Goal: Task Accomplishment & Management: Use online tool/utility

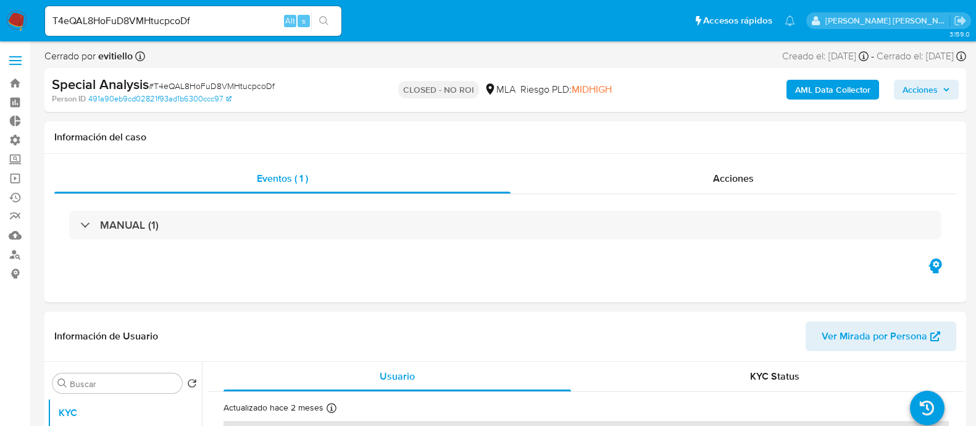
select select "10"
click at [233, 11] on div "T4eQAL8HoFuD8VMHtucpcoDf Alt s" at bounding box center [193, 21] width 296 height 30
click at [229, 25] on input "T4eQAL8HoFuD8VMHtucpcoDf" at bounding box center [193, 21] width 296 height 16
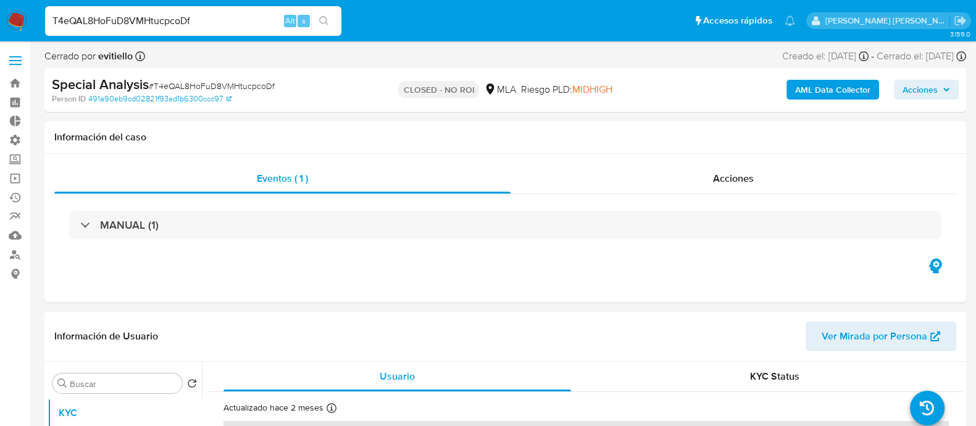
paste input "alGGTZIow1c4m7fOmxV9dBxZ"
type input "alGGTZIow1c4m7fOmxV9dBxZ"
click at [323, 26] on button "search-icon" at bounding box center [323, 20] width 25 height 17
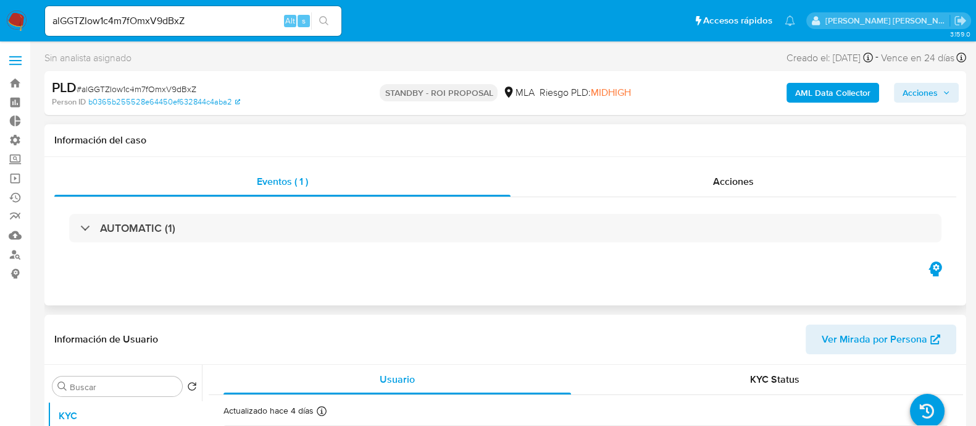
select select "10"
click at [729, 175] on span "Acciones" at bounding box center [733, 181] width 41 height 14
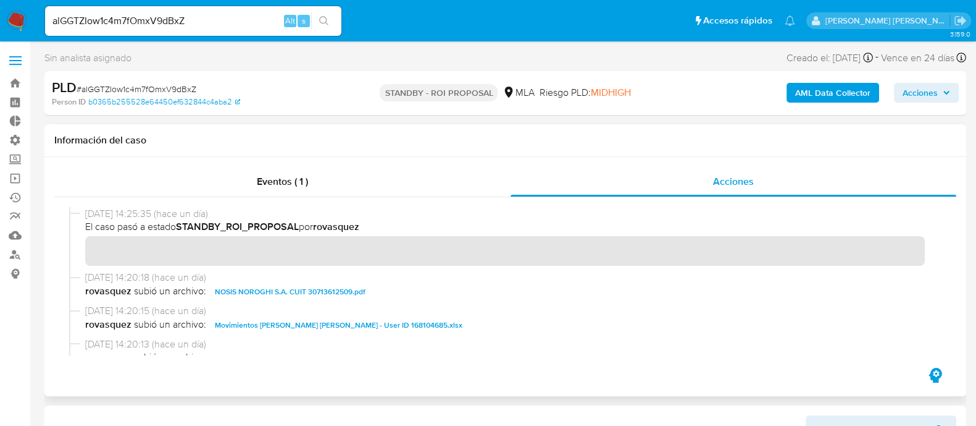
scroll to position [77, 0]
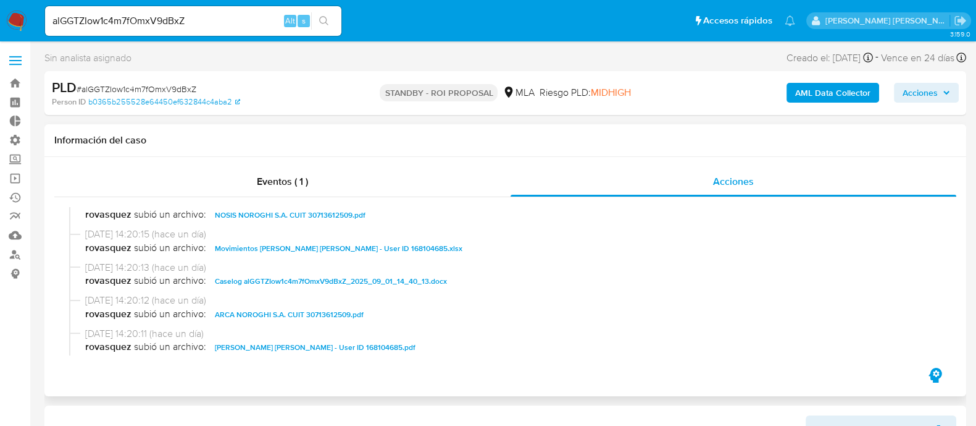
click at [310, 282] on span "Caselog alGGTZIow1c4m7fOmxV9dBxZ_2025_09_01_14_40_13.docx" at bounding box center [331, 281] width 232 height 15
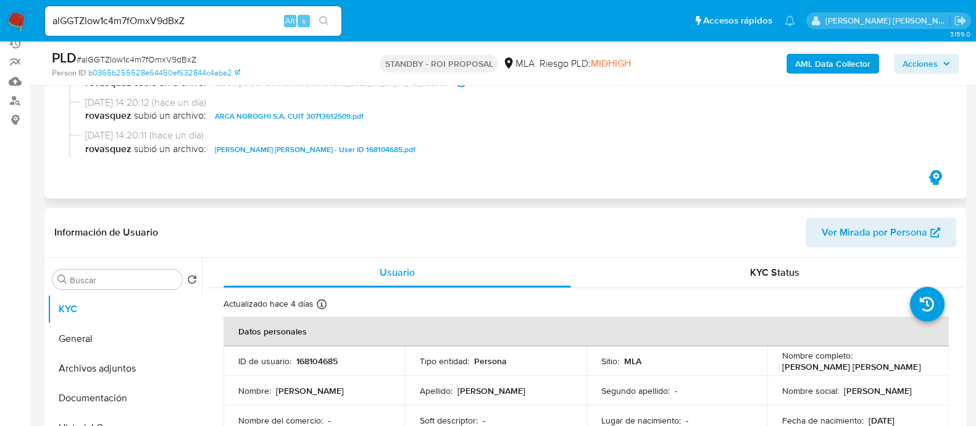
scroll to position [0, 0]
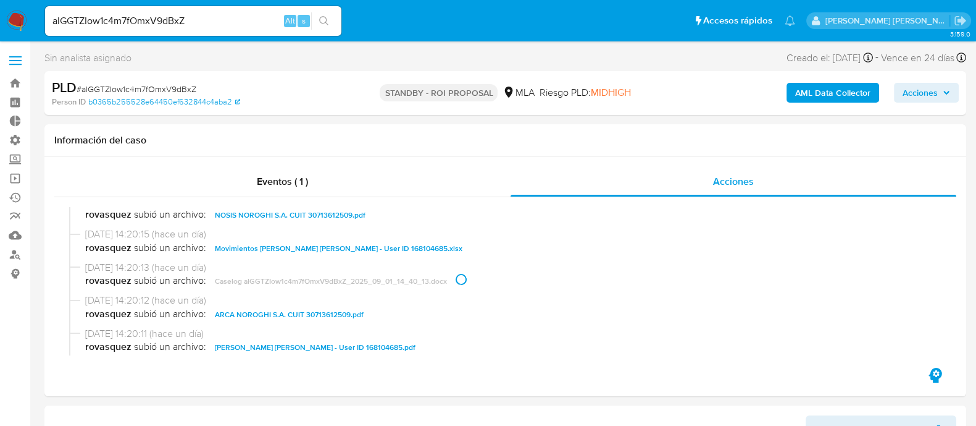
click at [246, 16] on input "alGGTZIow1c4m7fOmxV9dBxZ" at bounding box center [193, 21] width 296 height 16
paste input "9S60Mx3w5G8hgZSiEcbVW1vc"
type input "9S60Mx3w5G8hgZSiEcbVW1vc"
click at [320, 21] on icon "search-icon" at bounding box center [324, 21] width 10 height 10
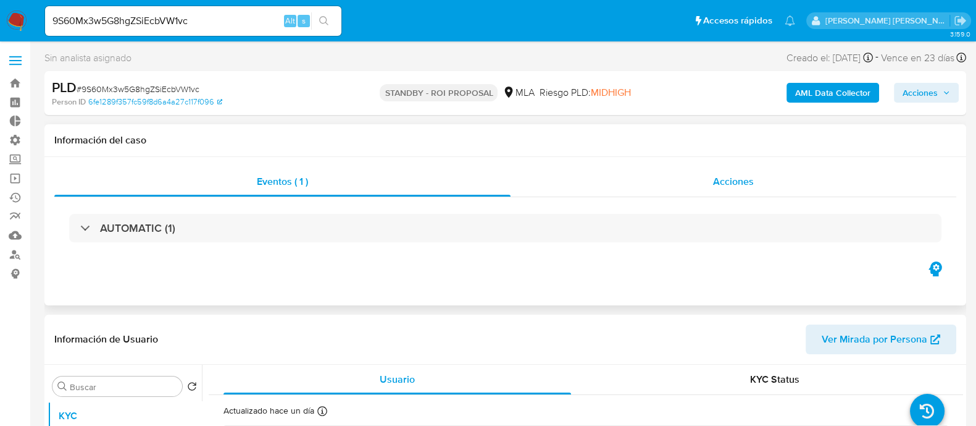
click at [786, 177] on div "Acciones" at bounding box center [734, 182] width 446 height 30
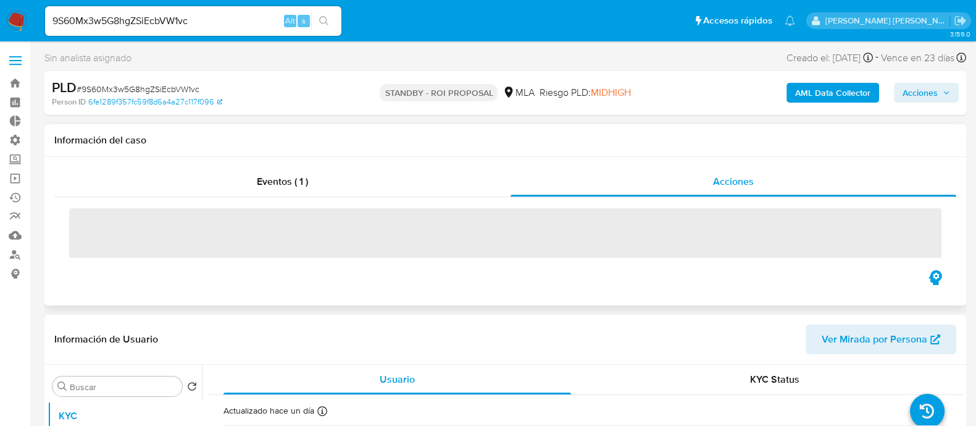
select select "10"
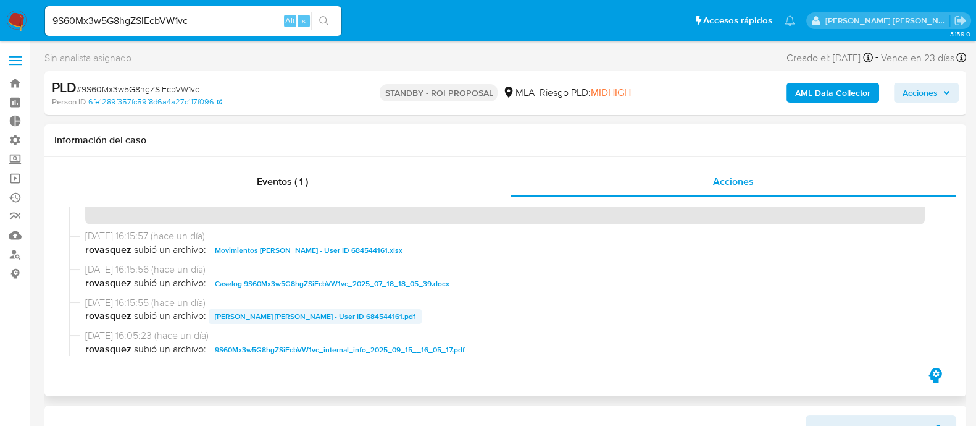
scroll to position [77, 0]
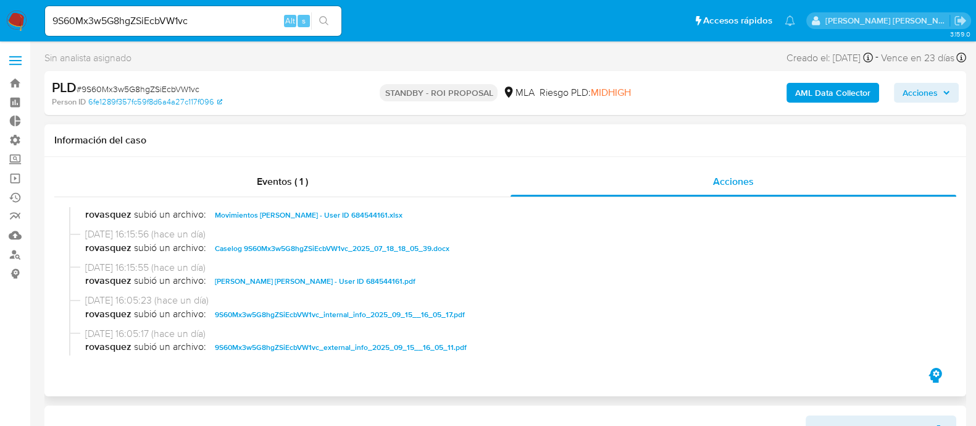
click at [299, 241] on span "Caselog 9S60Mx3w5G8hgZSiEcbVW1vc_2025_07_18_18_05_39.docx" at bounding box center [332, 248] width 235 height 15
click at [233, 18] on input "9S60Mx3w5G8hgZSiEcbVW1vc" at bounding box center [193, 21] width 296 height 16
paste input "alGGTZIow1c4m7fOmxV9dBxZ"
type input "alGGTZIow1c4m7fOmxV9dBxZ"
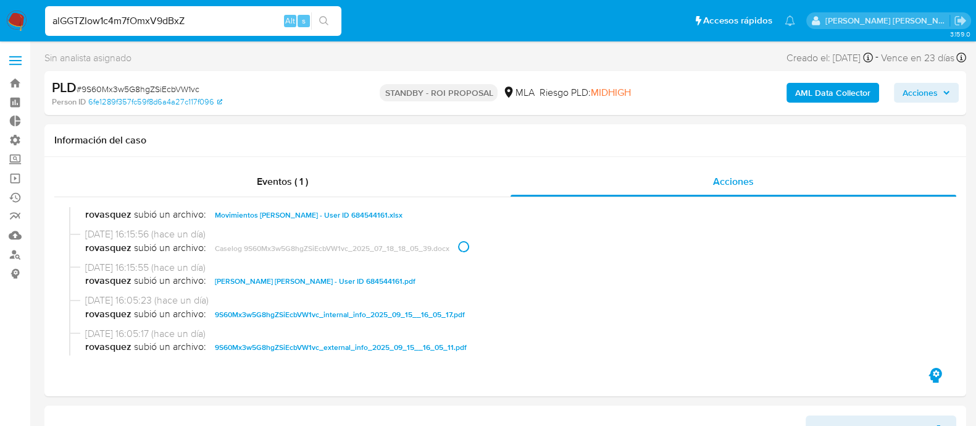
click at [327, 19] on icon "search-icon" at bounding box center [323, 20] width 9 height 9
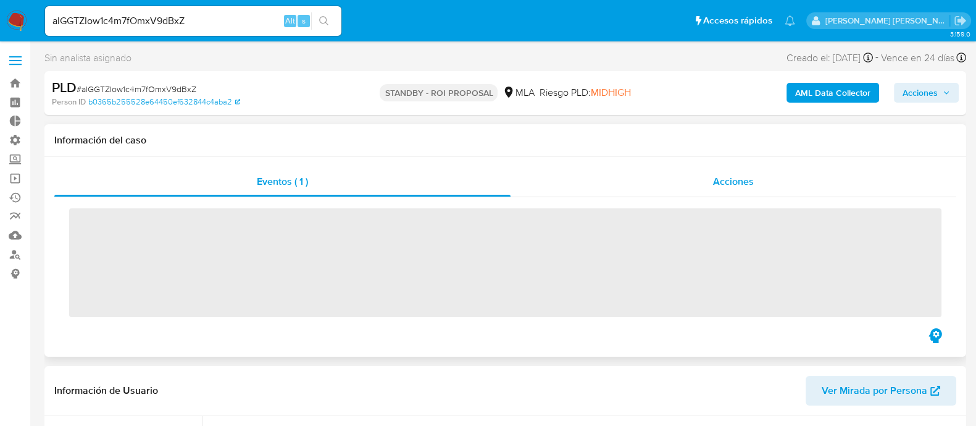
click at [740, 187] on span "Acciones" at bounding box center [733, 181] width 41 height 14
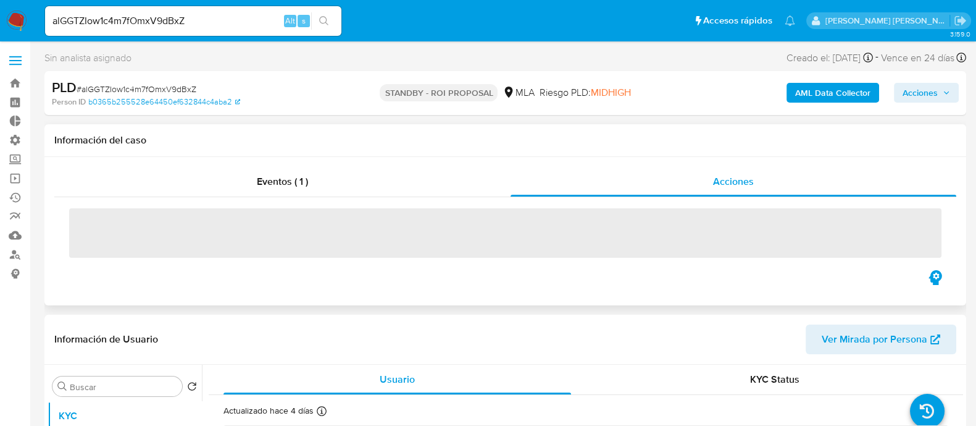
select select "10"
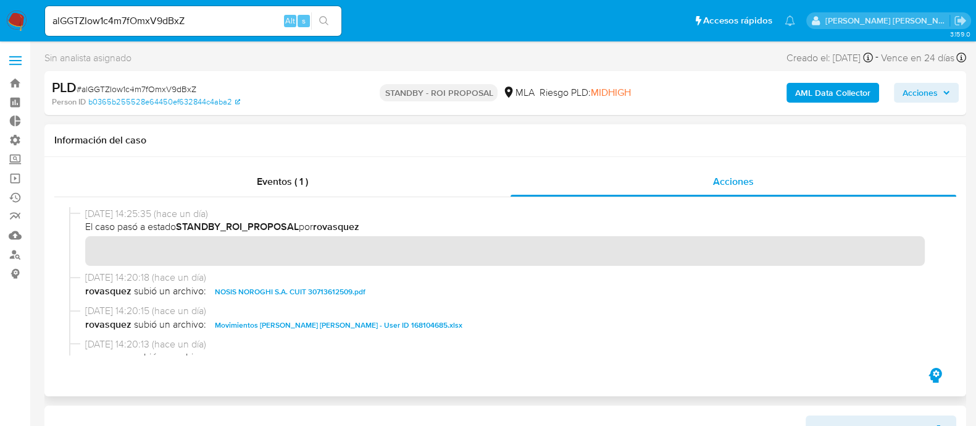
scroll to position [77, 0]
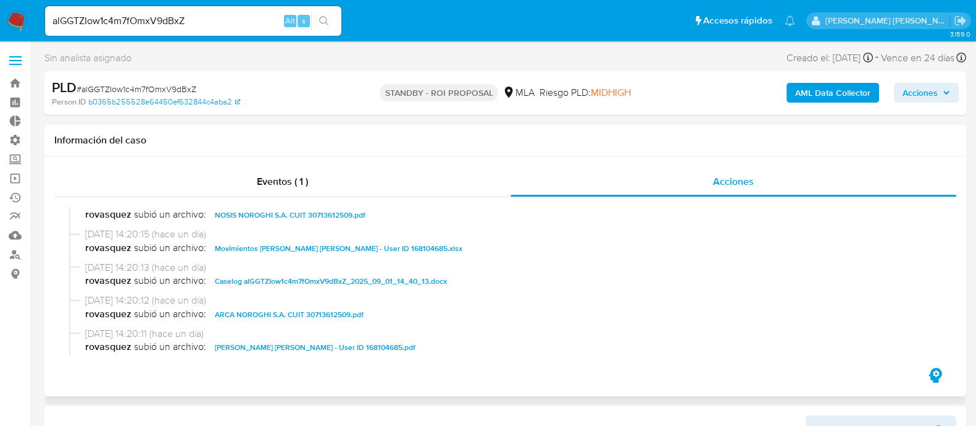
click at [302, 282] on span "Caselog alGGTZIow1c4m7fOmxV9dBxZ_2025_09_01_14_40_13.docx" at bounding box center [331, 281] width 232 height 15
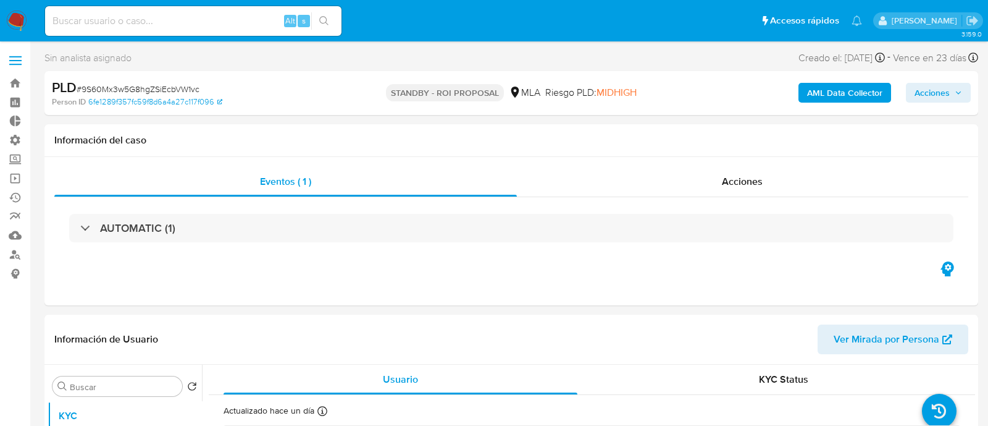
select select "10"
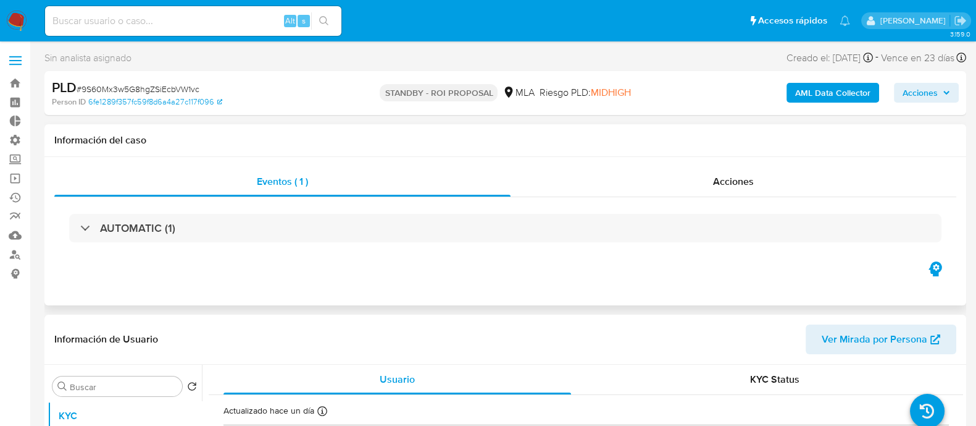
click at [697, 196] on div "Eventos ( 1 ) Acciones AUTOMATIC (1)" at bounding box center [505, 213] width 902 height 92
click at [645, 183] on div "Acciones" at bounding box center [734, 182] width 446 height 30
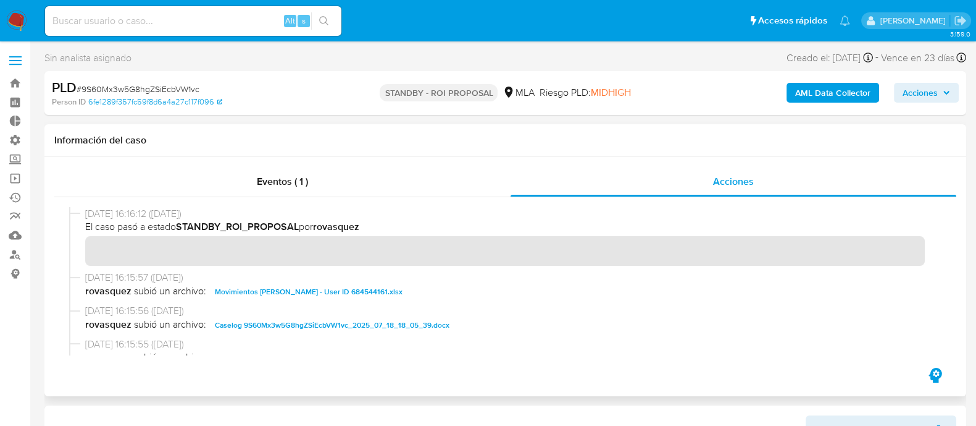
click at [354, 324] on span "Caselog 9S60Mx3w5G8hgZSiEcbVW1vc_2025_07_18_18_05_39.docx" at bounding box center [332, 324] width 235 height 15
click at [179, 20] on input at bounding box center [193, 21] width 296 height 16
paste input "alGGTZIow1c4m7fOmxV9dBxZ"
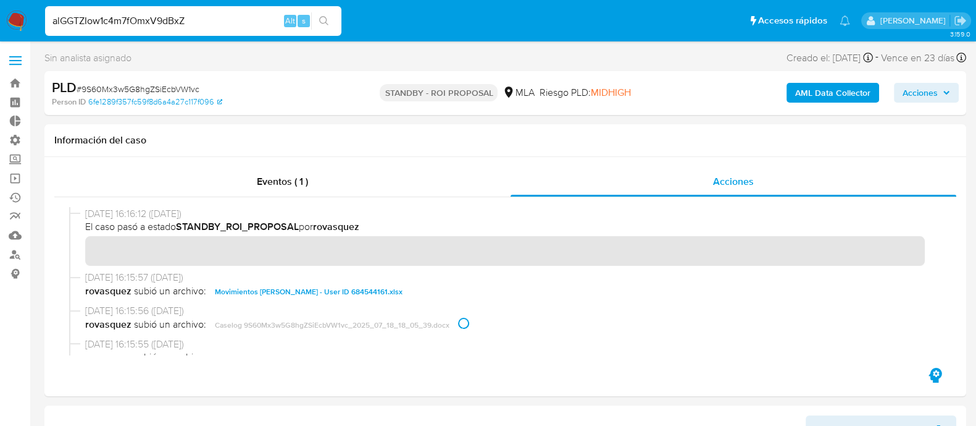
type input "alGGTZIow1c4m7fOmxV9dBxZ"
click at [327, 16] on icon "search-icon" at bounding box center [324, 21] width 10 height 10
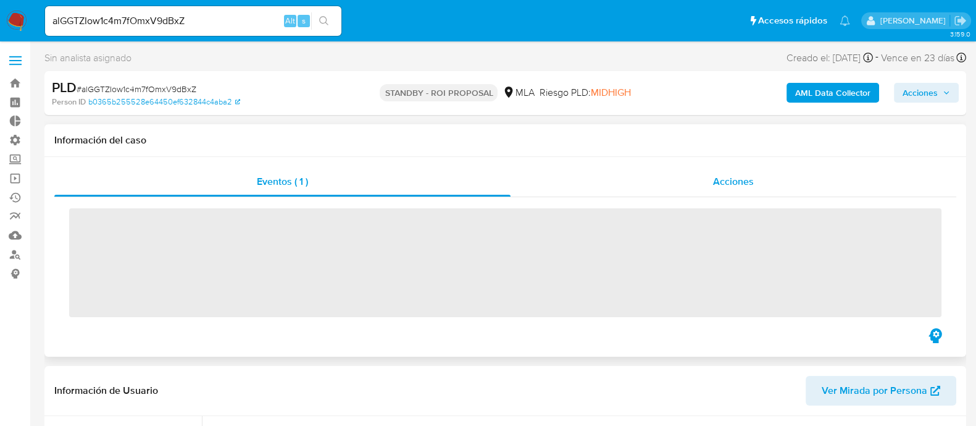
drag, startPoint x: 760, startPoint y: 171, endPoint x: 753, endPoint y: 174, distance: 6.9
click at [759, 174] on div "Acciones" at bounding box center [734, 182] width 446 height 30
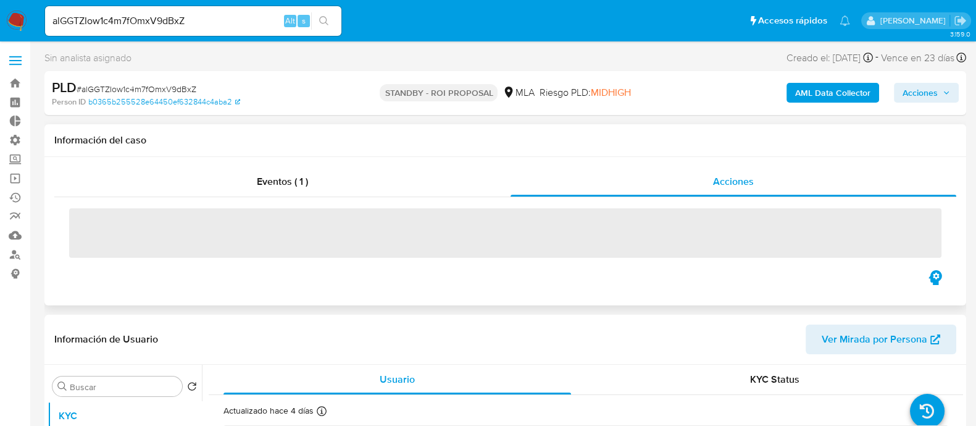
select select "10"
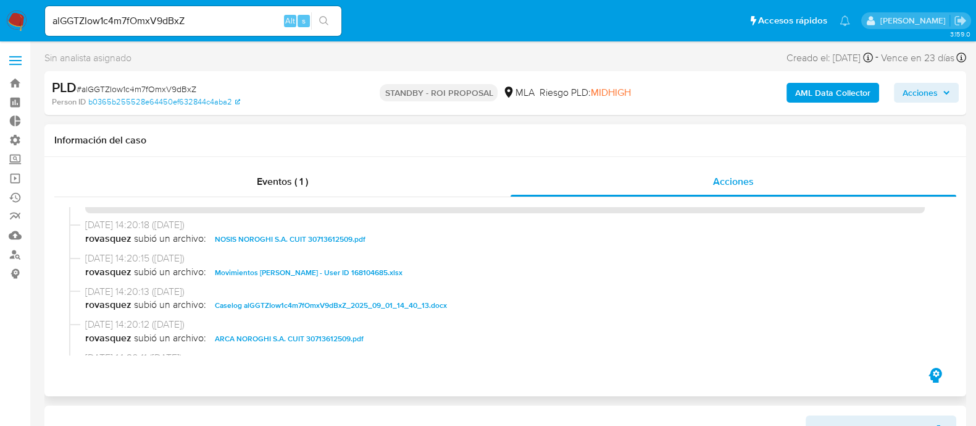
scroll to position [77, 0]
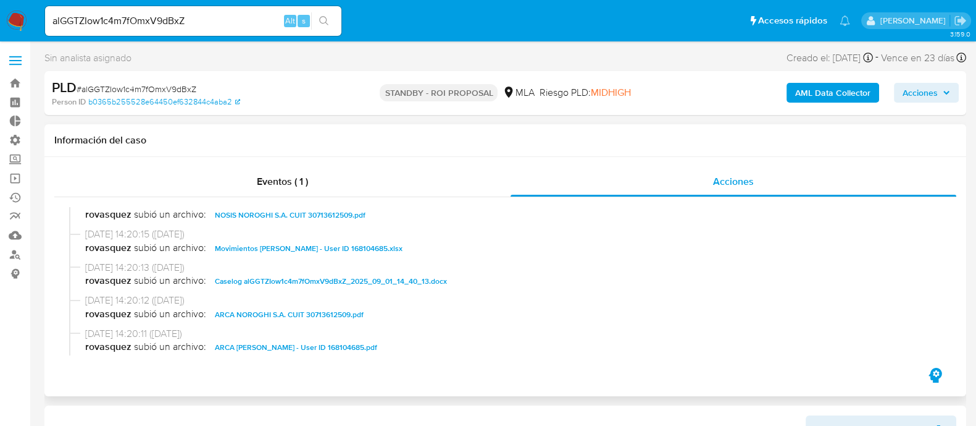
click at [296, 283] on span "Caselog alGGTZIow1c4m7fOmxV9dBxZ_2025_09_01_14_40_13.docx" at bounding box center [331, 281] width 232 height 15
